Goal: Task Accomplishment & Management: Complete application form

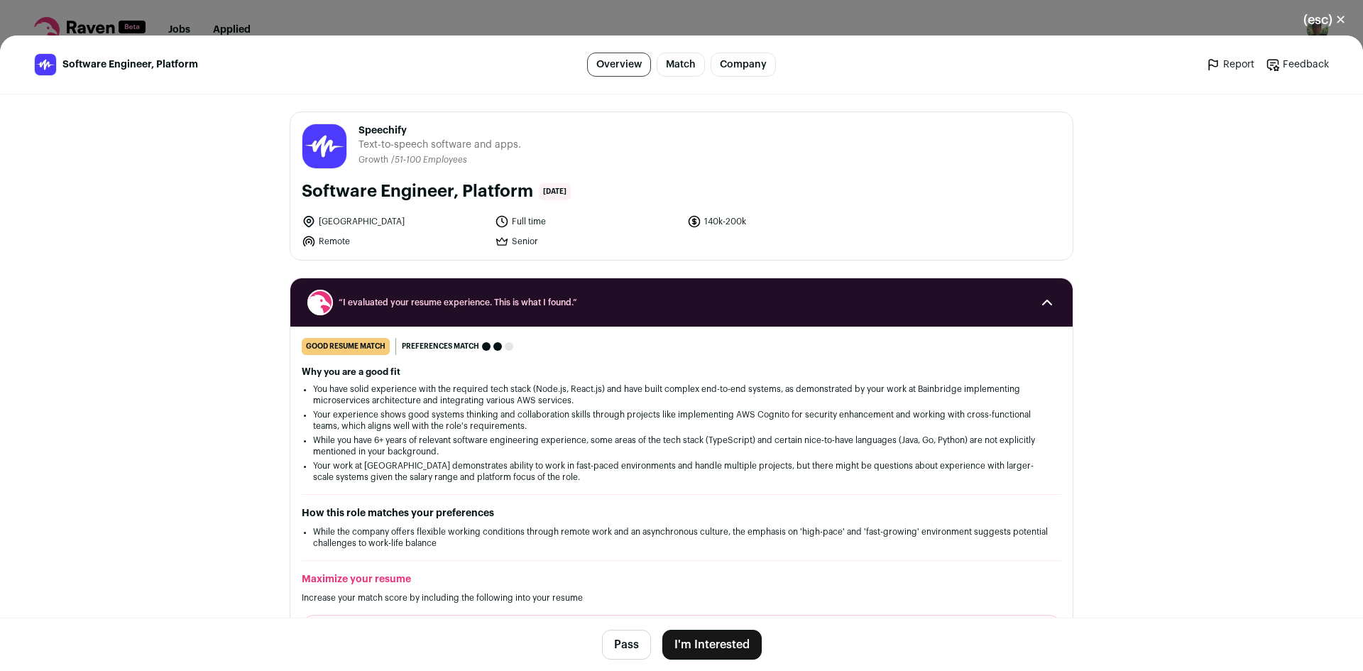
click at [386, 126] on span "Speechify" at bounding box center [440, 131] width 163 height 14
copy span "Speechify"
click at [619, 642] on button "Pass" at bounding box center [626, 645] width 49 height 30
click at [1326, 23] on button "(esc) ✕" at bounding box center [1324, 19] width 77 height 31
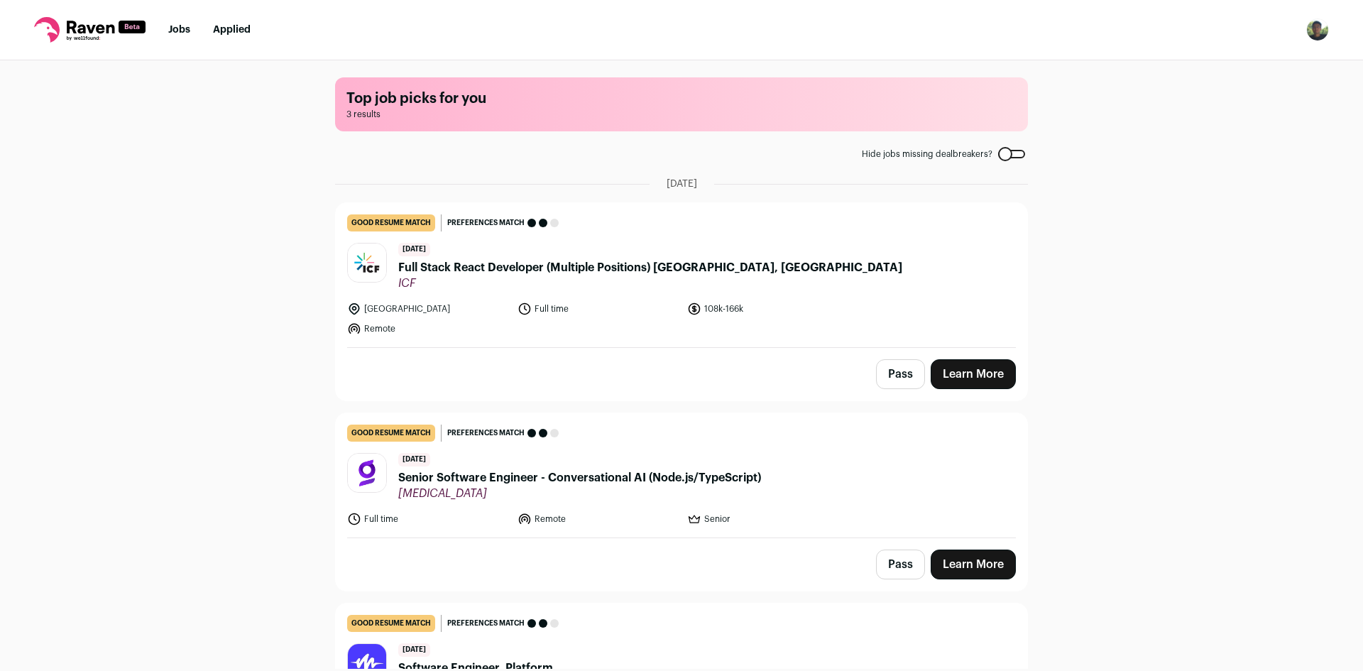
click at [904, 375] on button "Pass" at bounding box center [900, 374] width 49 height 30
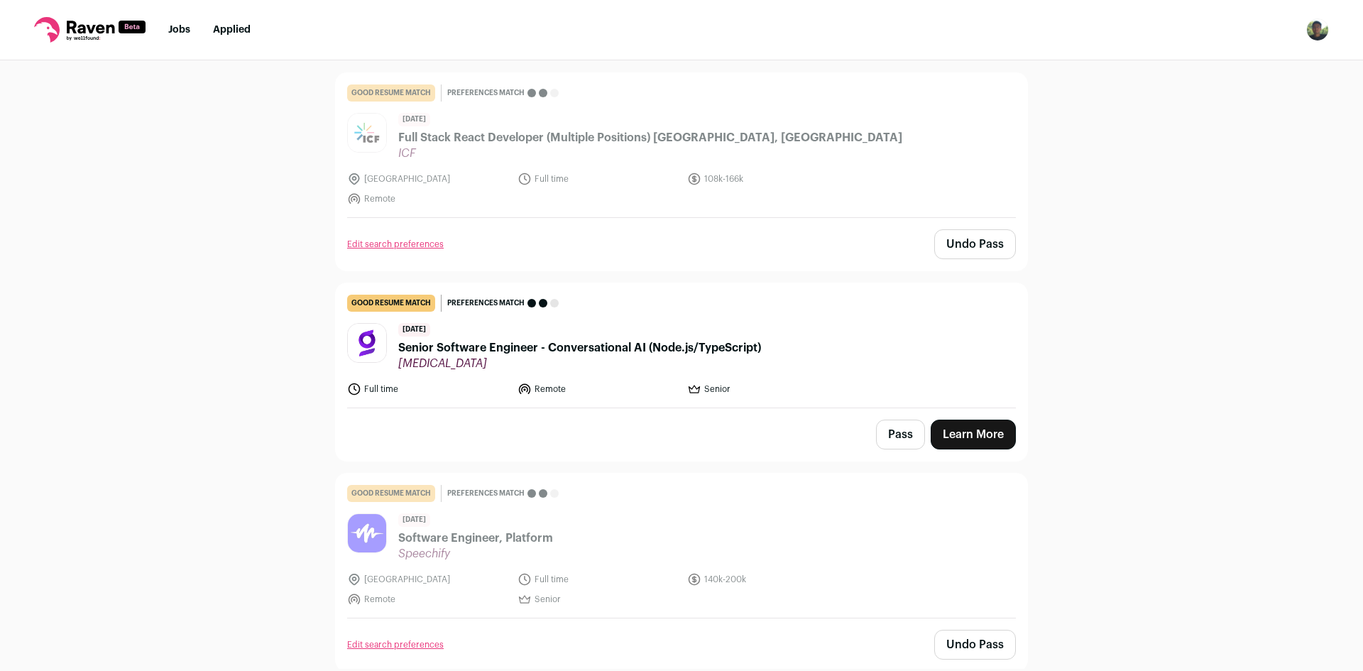
scroll to position [133, 0]
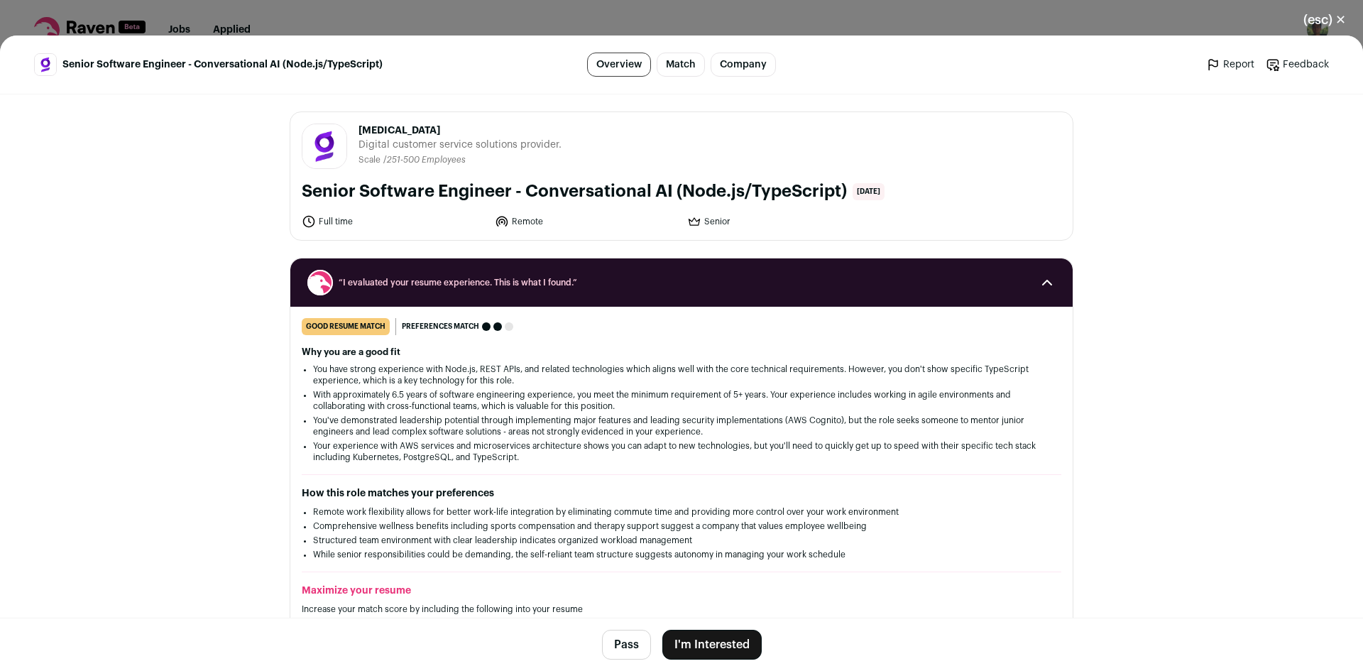
click at [365, 129] on span "[MEDICAL_DATA]" at bounding box center [460, 131] width 203 height 14
copy span "[MEDICAL_DATA]"
click at [722, 640] on button "I'm Interested" at bounding box center [711, 645] width 99 height 30
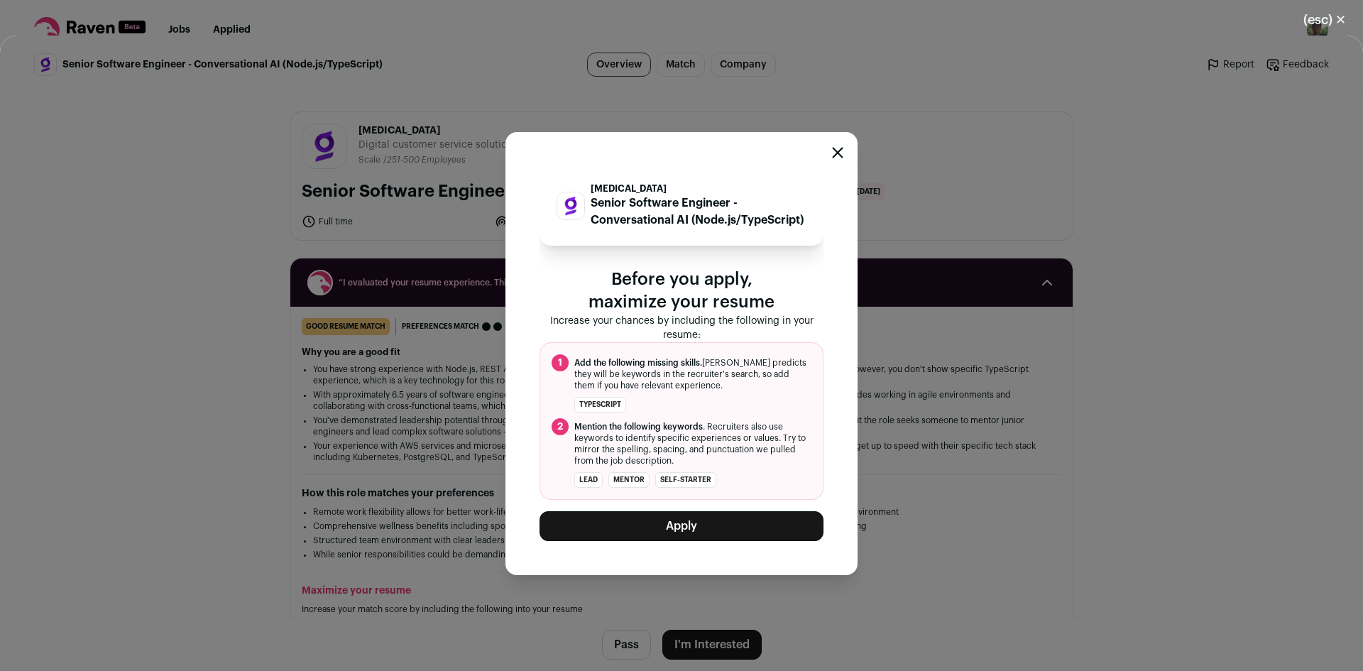
click at [721, 535] on button "Apply" at bounding box center [682, 526] width 284 height 30
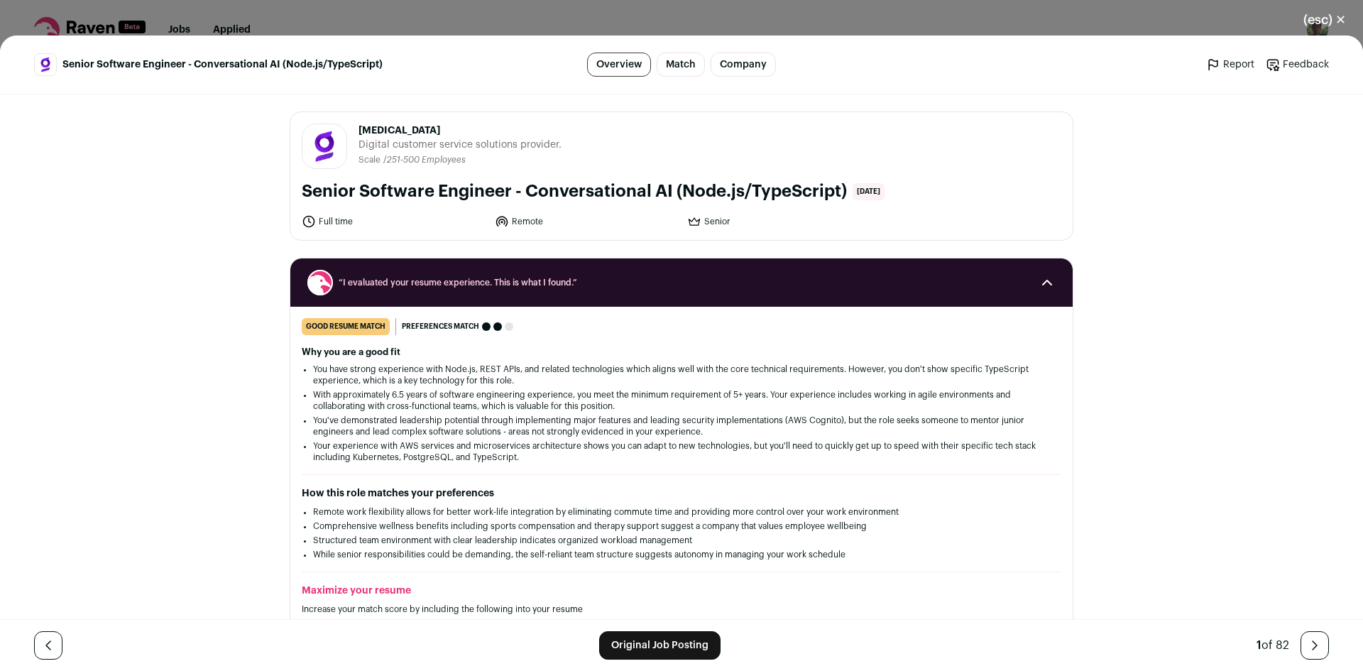
click at [1315, 15] on button "(esc) ✕" at bounding box center [1324, 19] width 77 height 31
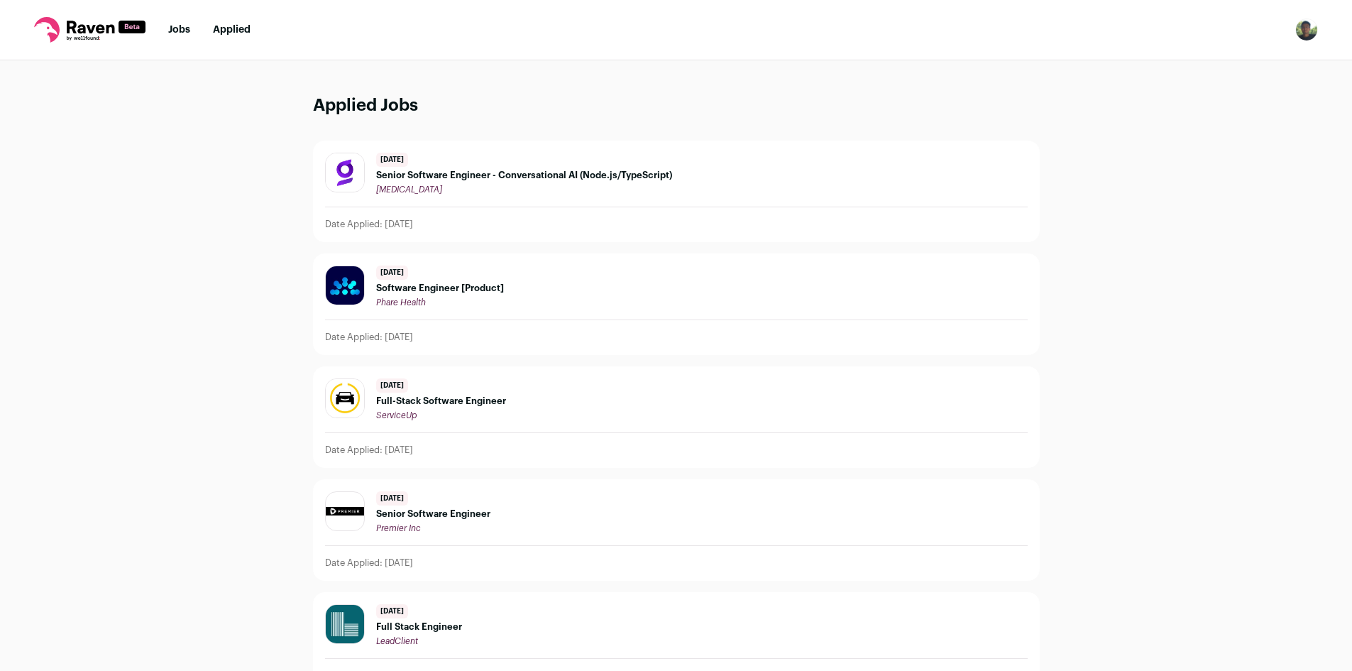
click at [344, 172] on img at bounding box center [345, 172] width 38 height 38
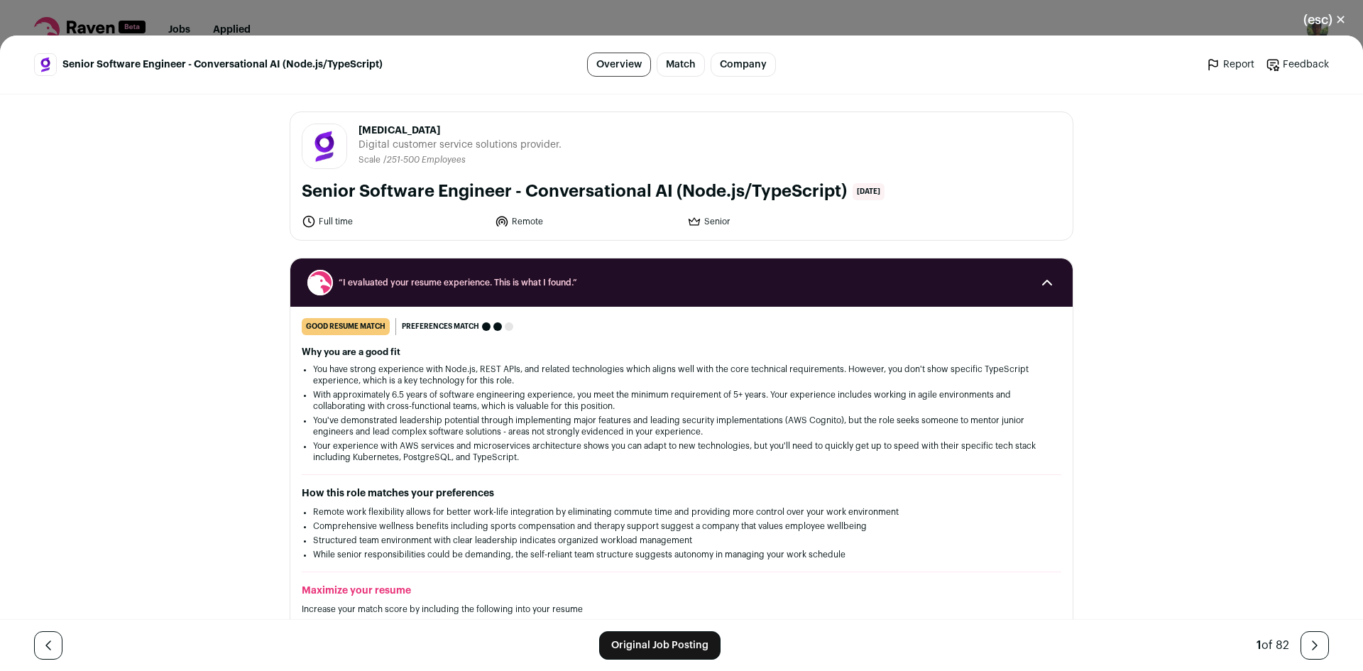
click at [1309, 21] on button "(esc) ✕" at bounding box center [1324, 19] width 77 height 31
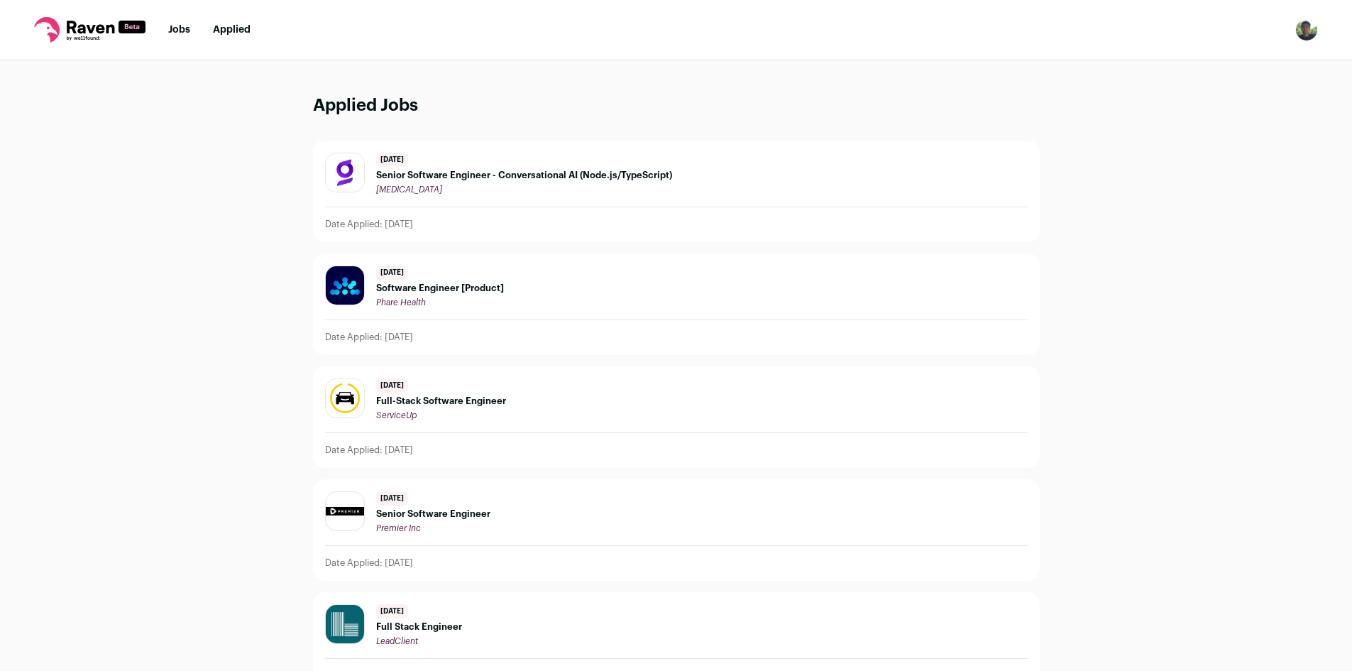
click at [182, 32] on link "Jobs" at bounding box center [179, 30] width 22 height 10
